Goal: Transaction & Acquisition: Purchase product/service

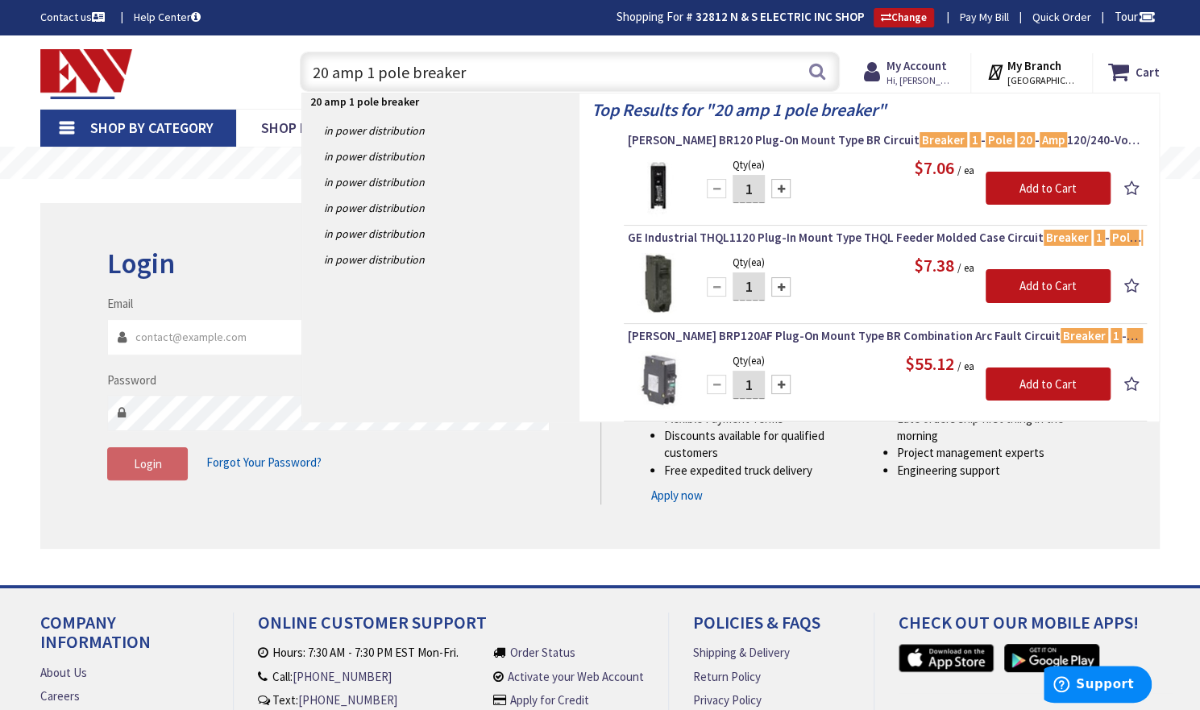
drag, startPoint x: 467, startPoint y: 73, endPoint x: 309, endPoint y: 74, distance: 157.2
click at [309, 74] on input "20 amp 1 pole breaker" at bounding box center [570, 72] width 540 height 40
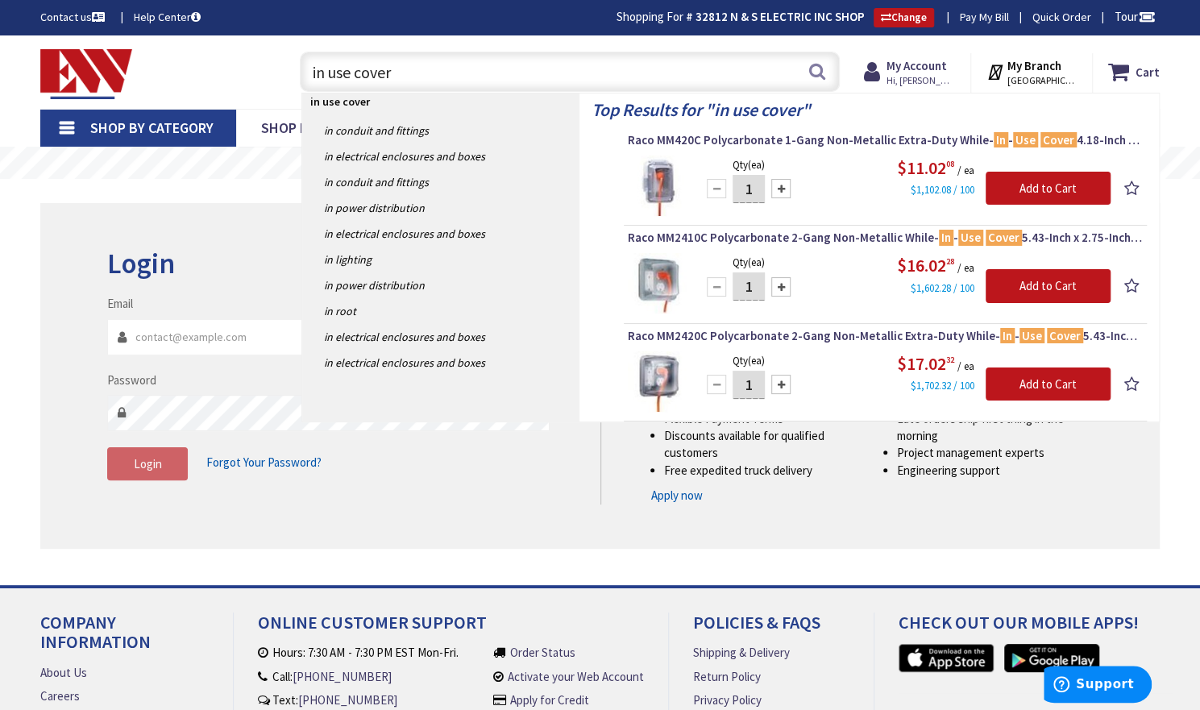
drag, startPoint x: 386, startPoint y: 78, endPoint x: 286, endPoint y: 76, distance: 100.0
click at [286, 76] on div "in use cover in use cover Search" at bounding box center [566, 71] width 572 height 52
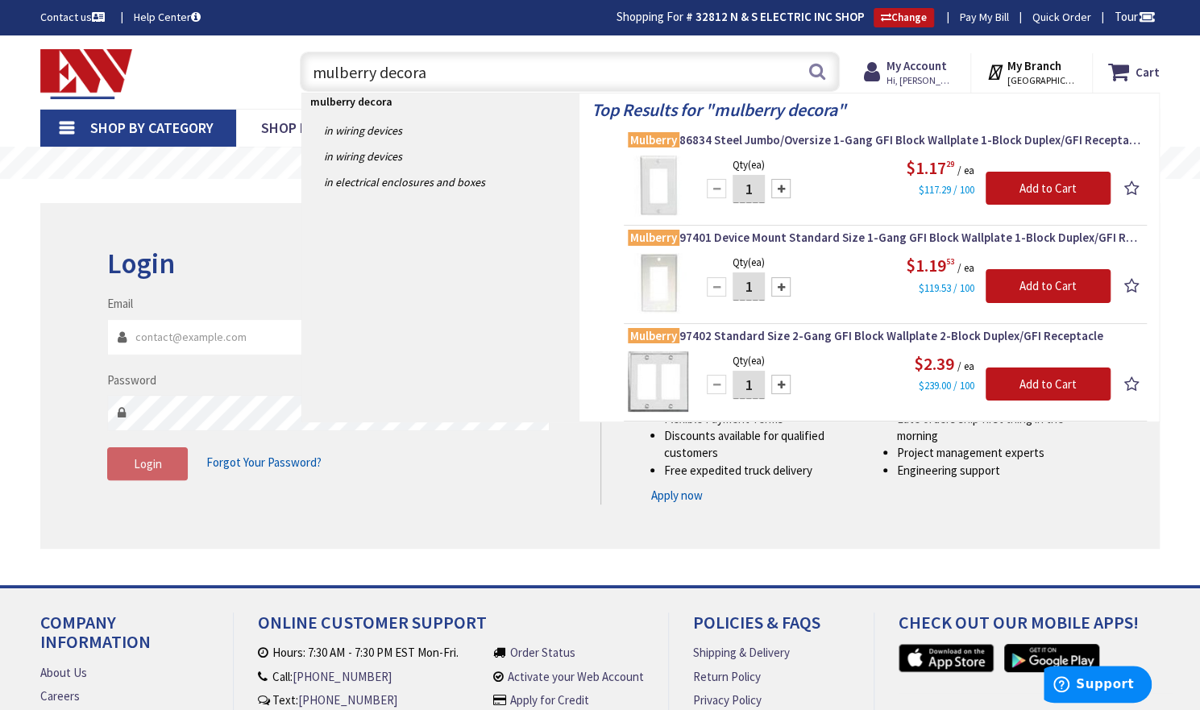
drag, startPoint x: 376, startPoint y: 70, endPoint x: 305, endPoint y: 75, distance: 71.9
click at [305, 75] on input "mulberry decora" at bounding box center [570, 72] width 540 height 40
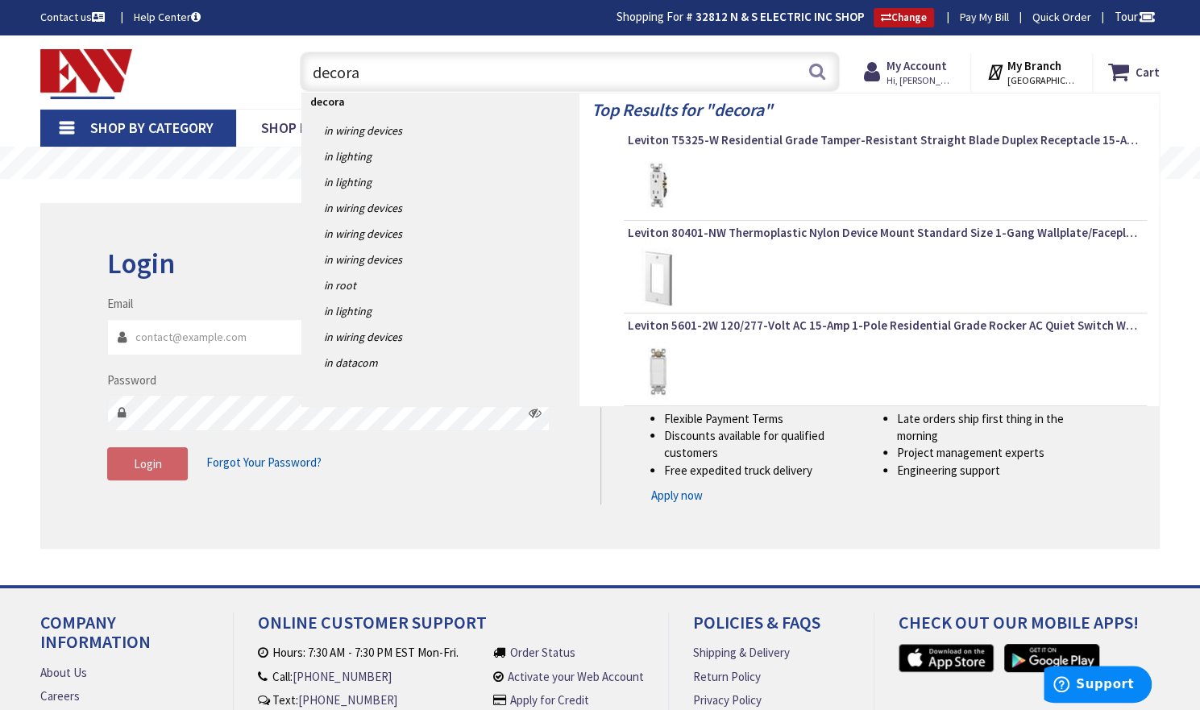
click at [389, 71] on input "decora" at bounding box center [570, 72] width 540 height 40
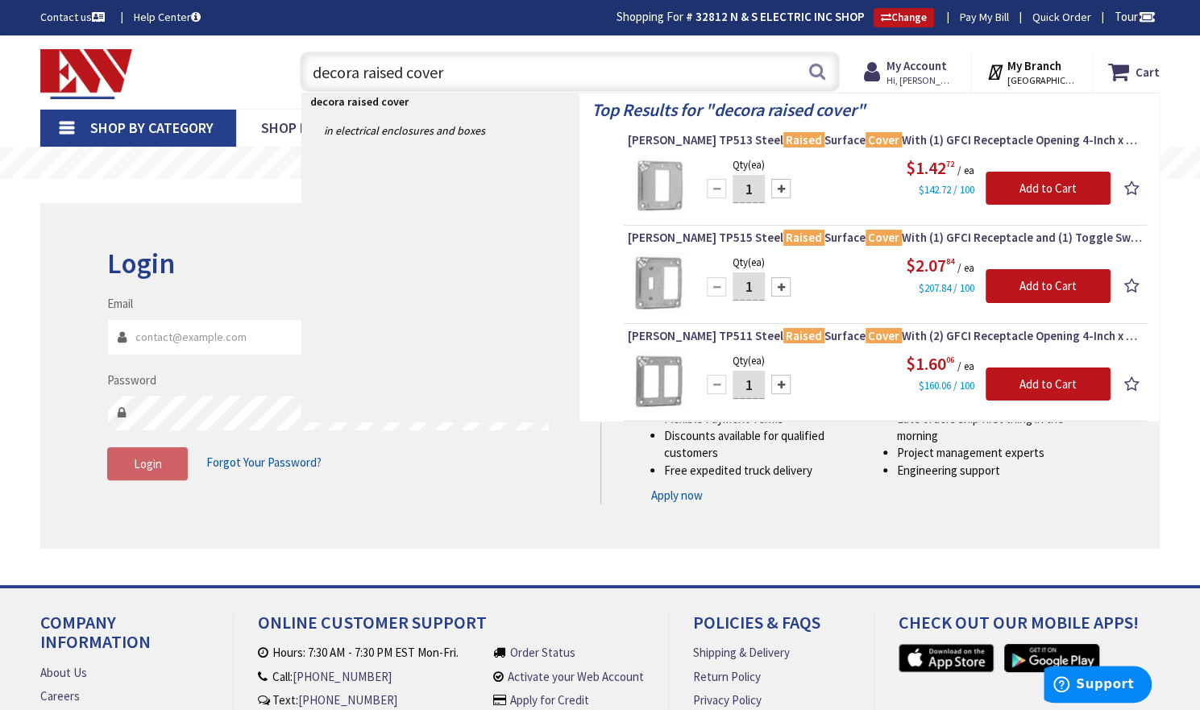
drag, startPoint x: 463, startPoint y: 71, endPoint x: 305, endPoint y: 69, distance: 158.8
click at [309, 68] on input "decora raised cover" at bounding box center [570, 72] width 540 height 40
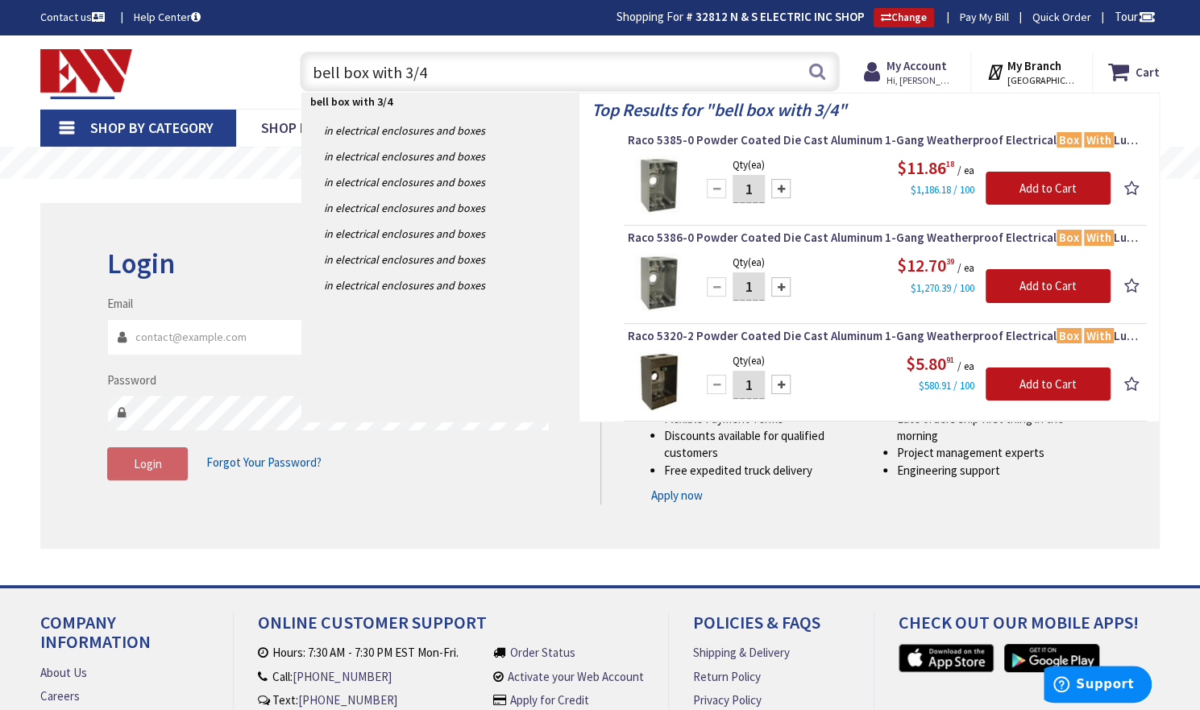
drag, startPoint x: 442, startPoint y: 78, endPoint x: 300, endPoint y: 56, distance: 143.6
click at [300, 56] on div "bell box with 3/4 bell box with 3/4" at bounding box center [570, 72] width 540 height 40
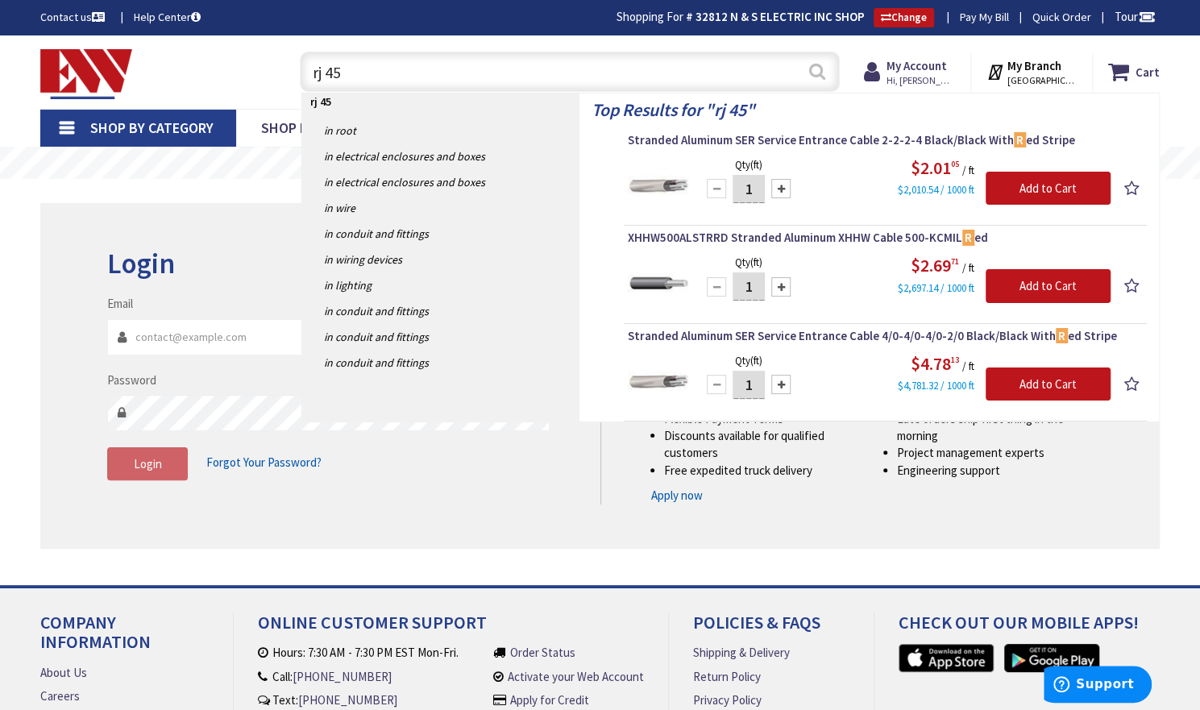
type input "rj 45"
click at [816, 79] on button "Search" at bounding box center [817, 71] width 21 height 36
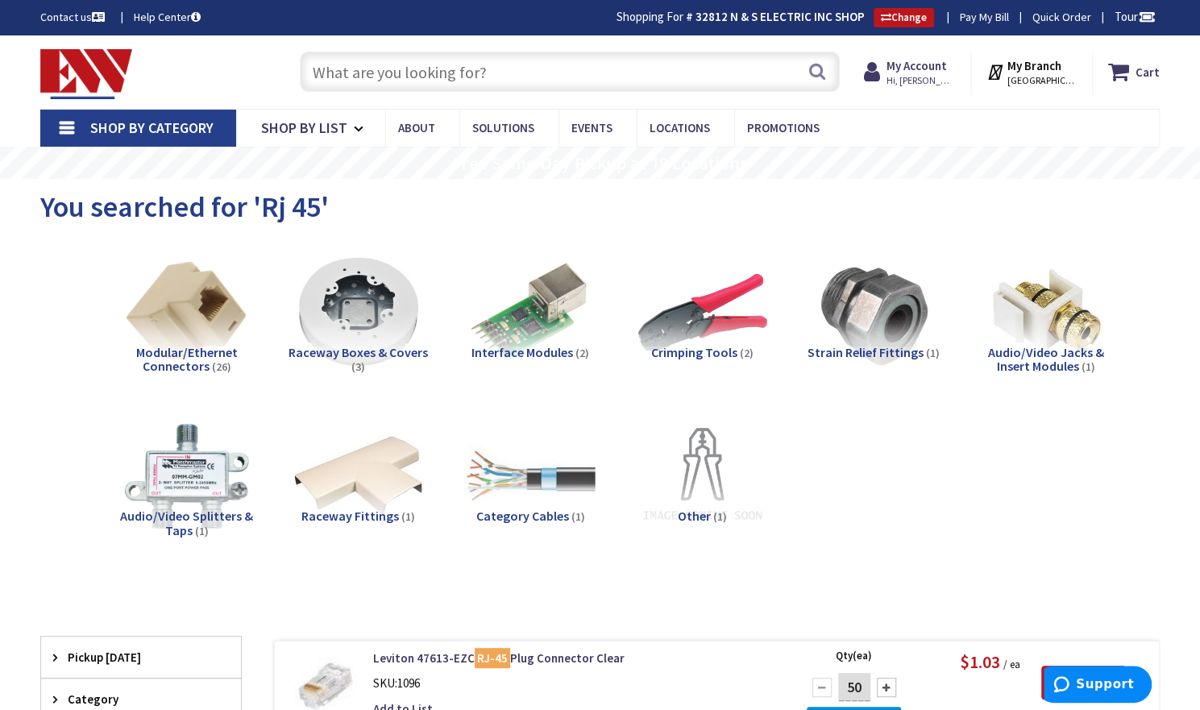
drag, startPoint x: 512, startPoint y: 61, endPoint x: 413, endPoint y: 81, distance: 101.0
click at [413, 81] on input "text" at bounding box center [570, 72] width 540 height 40
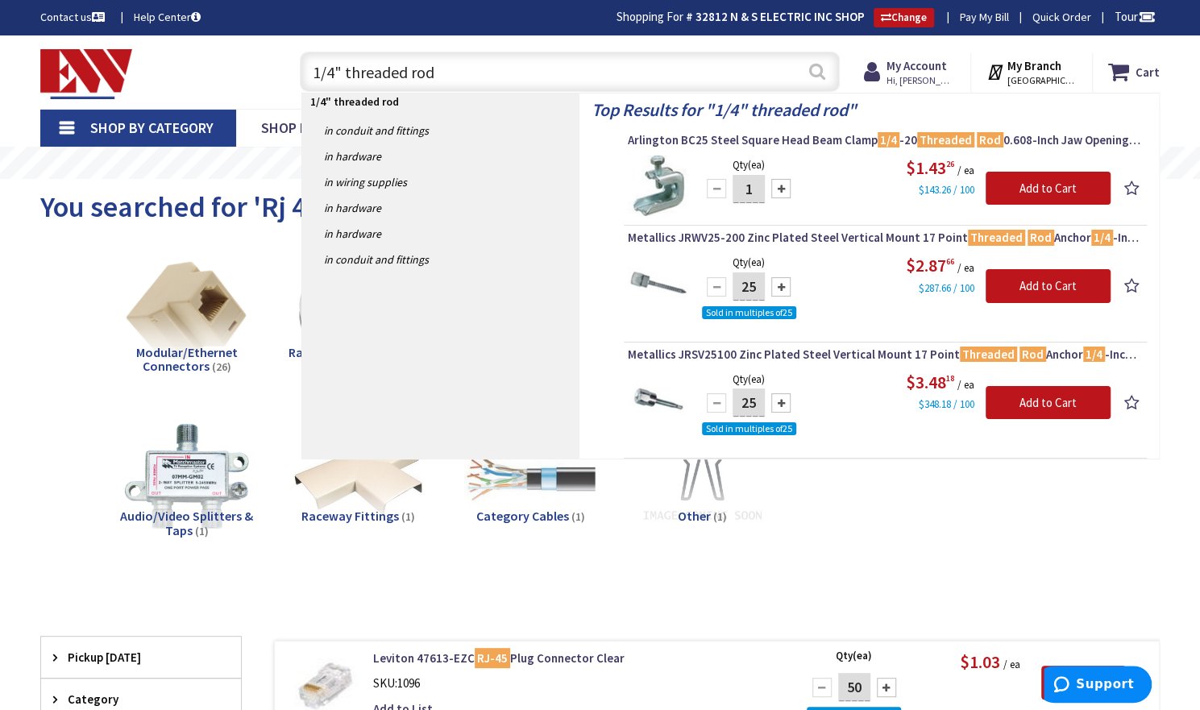
type input "1/4" threaded rod"
click at [825, 75] on button "Search" at bounding box center [817, 71] width 21 height 36
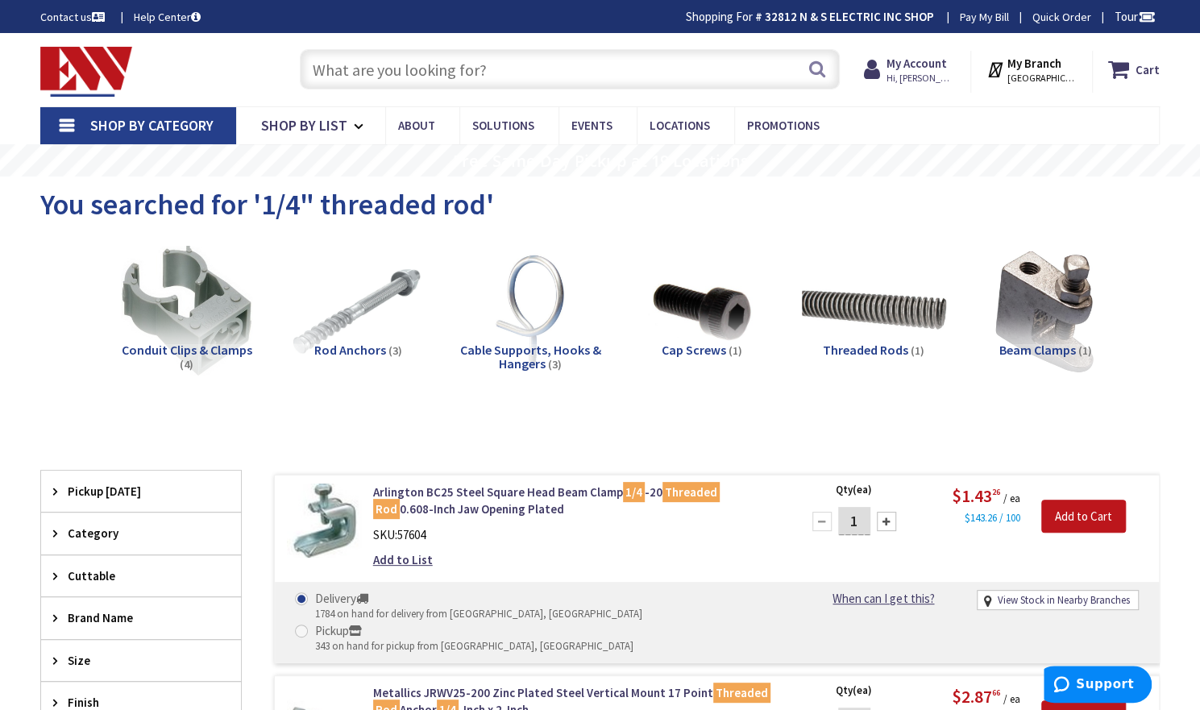
click at [905, 311] on img at bounding box center [874, 310] width 144 height 144
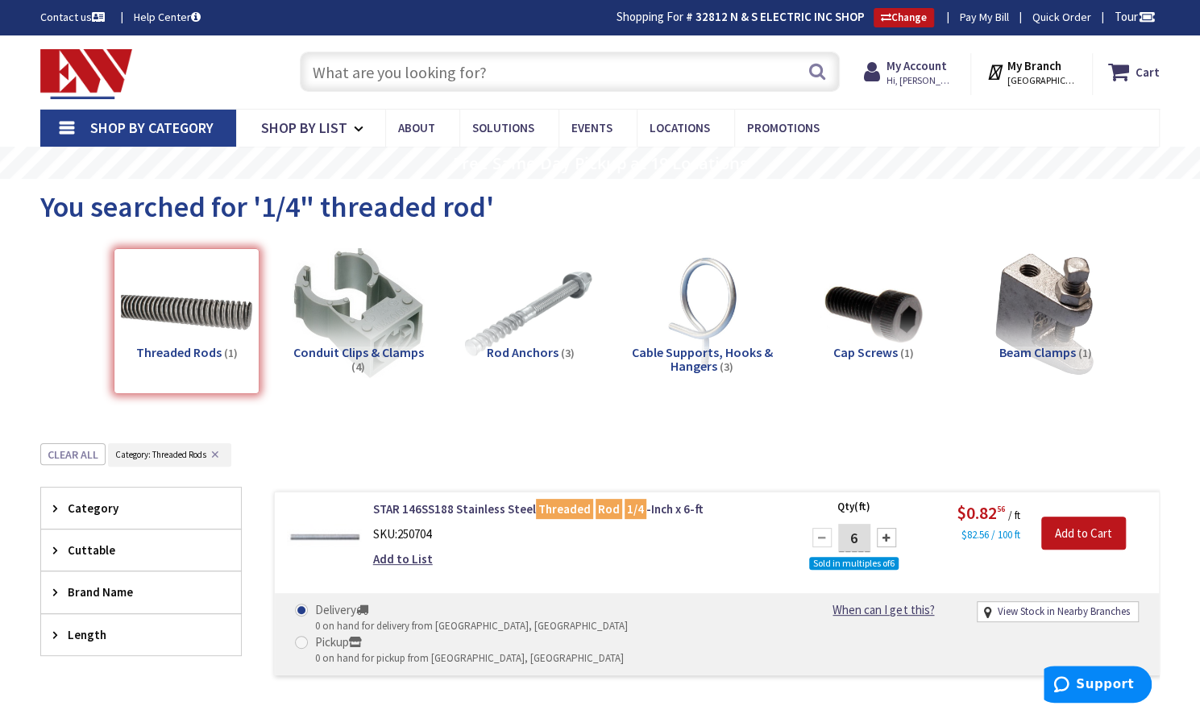
click at [500, 82] on input "text" at bounding box center [570, 72] width 540 height 40
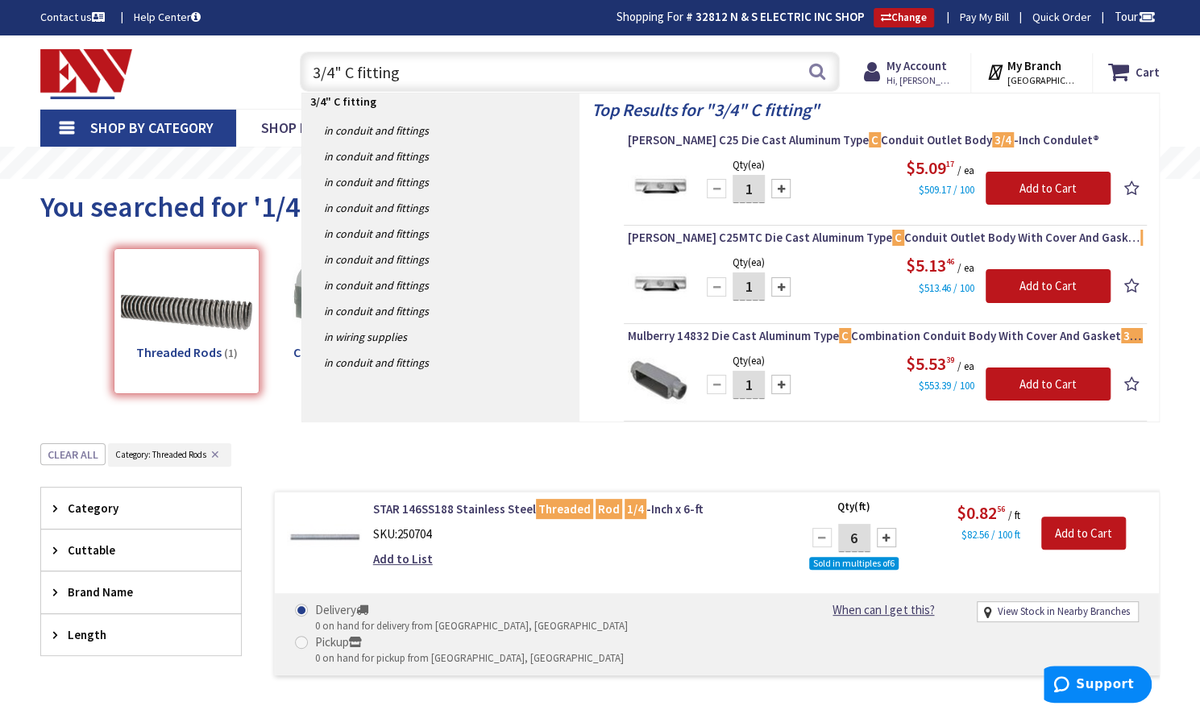
click at [413, 81] on input "3/4" C fitting" at bounding box center [570, 72] width 540 height 40
type input "3"
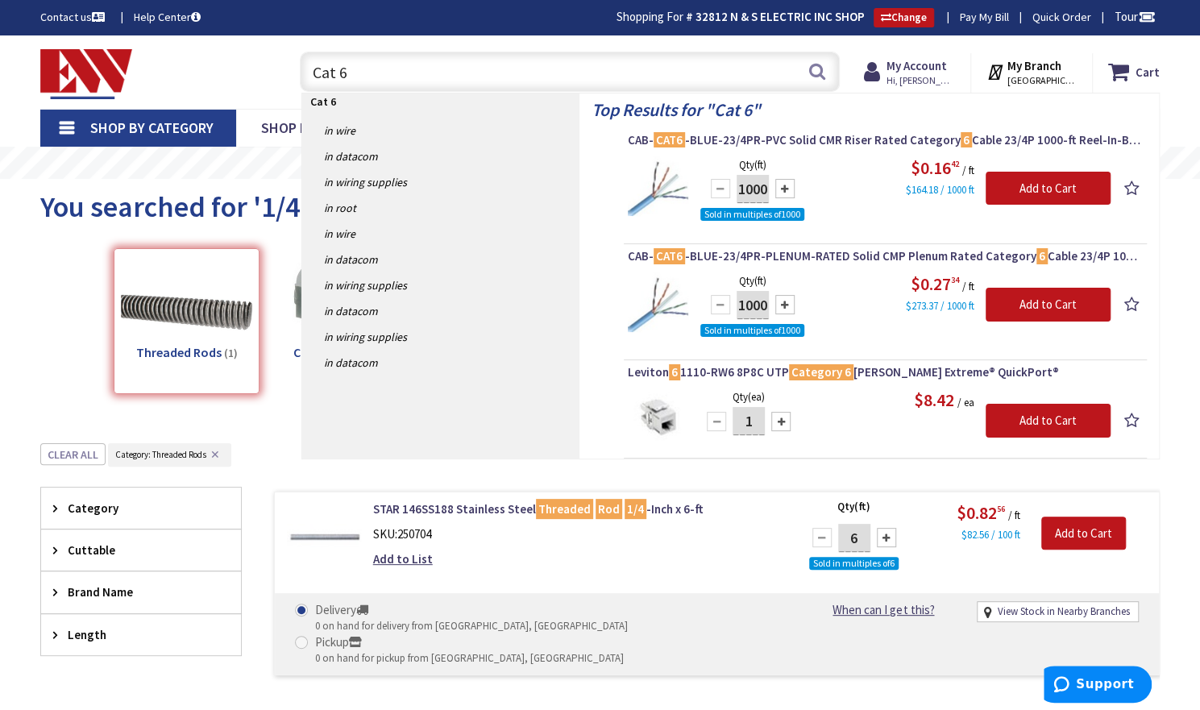
click at [355, 69] on input "Cat 6" at bounding box center [570, 72] width 540 height 40
type input "C"
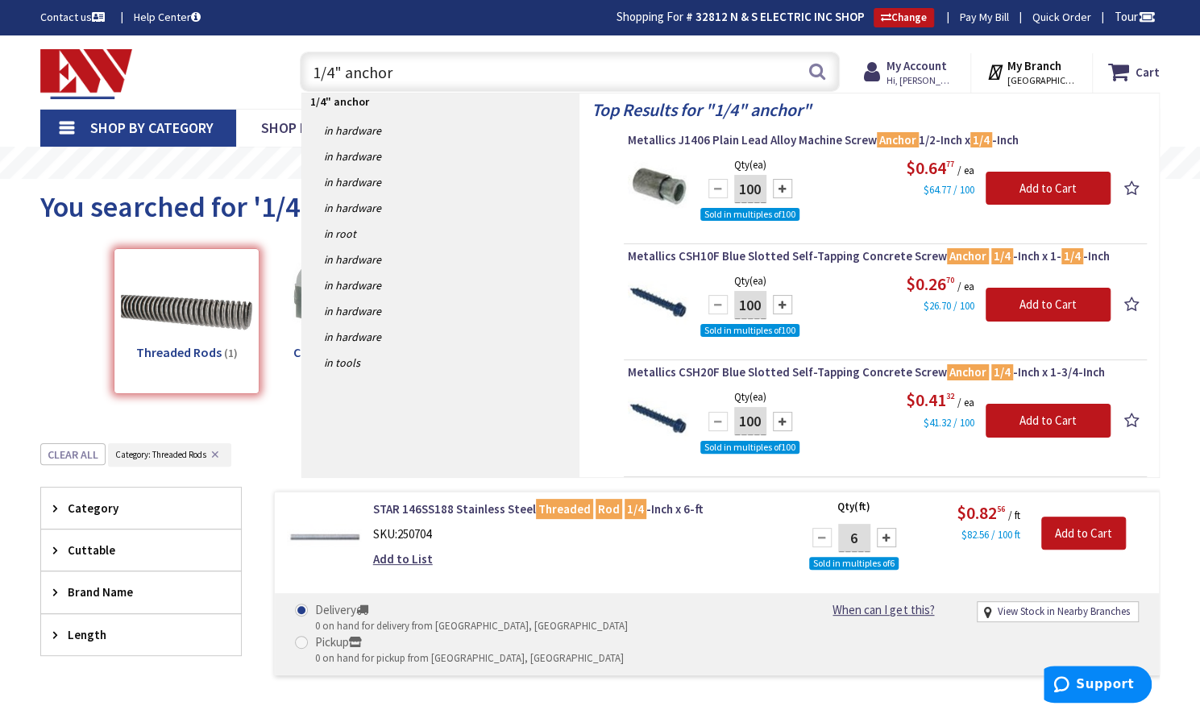
type input "1/4" anchor"
